Goal: Task Accomplishment & Management: Use online tool/utility

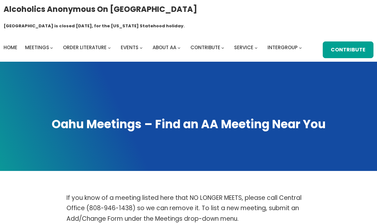
scroll to position [217, 0]
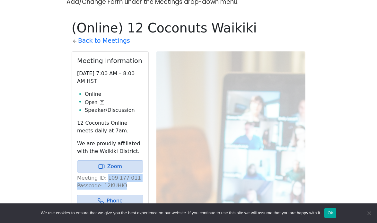
drag, startPoint x: 105, startPoint y: 163, endPoint x: 132, endPoint y: 166, distance: 27.4
click at [132, 174] on p "Meeting ID: 109 177 011 Passcode: 12KUHIO" at bounding box center [110, 181] width 66 height 15
copy p "109 177 011 Passcode: 12KUHIO"
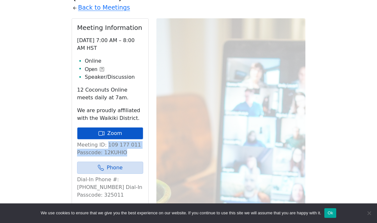
scroll to position [250, 0]
click at [115, 127] on link "Zoom" at bounding box center [110, 133] width 66 height 12
click at [128, 141] on p "Meeting ID: 109 177 011 Passcode: 12KUHIO" at bounding box center [110, 148] width 66 height 15
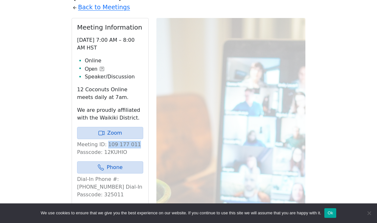
drag, startPoint x: 131, startPoint y: 130, endPoint x: 106, endPoint y: 129, distance: 25.4
click at [106, 141] on p "Meeting ID: 109 177 011 Passcode: 12KUHIO" at bounding box center [110, 148] width 66 height 15
copy p "109 177 011"
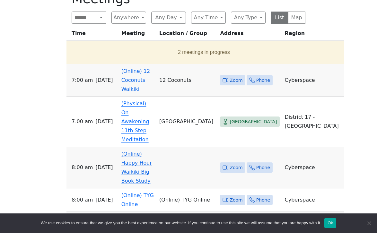
scroll to position [245, 0]
click at [125, 68] on link "(Online) 12 Coconuts Waikiki" at bounding box center [135, 80] width 29 height 24
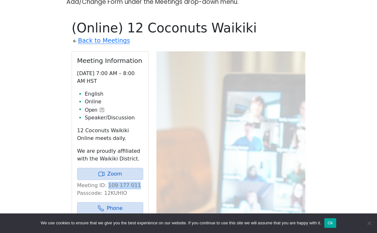
drag, startPoint x: 105, startPoint y: 170, endPoint x: 131, endPoint y: 171, distance: 26.0
click at [131, 182] on p "Meeting ID: 109 177 011 Passcode: 12KUHIO" at bounding box center [110, 189] width 66 height 15
copy p "109 177 011"
drag, startPoint x: 151, startPoint y: 63, endPoint x: 122, endPoint y: 179, distance: 119.1
click at [122, 182] on p "Meeting ID: 109 177 011 Passcode: 12KUHIO" at bounding box center [110, 189] width 66 height 15
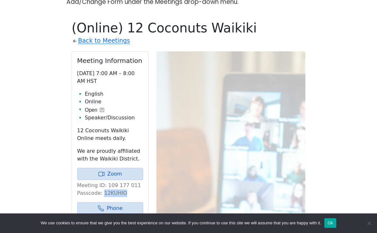
copy p "12KUHIO"
